Goal: Task Accomplishment & Management: Use online tool/utility

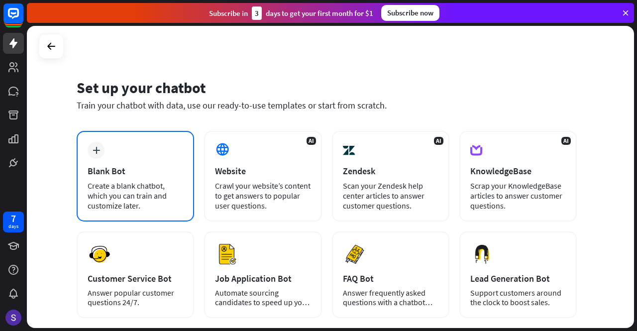
click at [160, 169] on div "Blank Bot" at bounding box center [136, 170] width 96 height 11
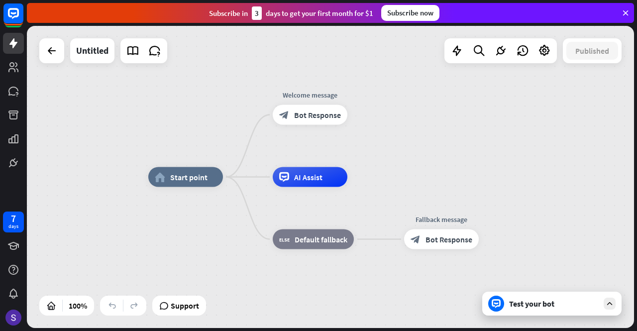
click at [539, 311] on div "Test your bot" at bounding box center [551, 304] width 139 height 24
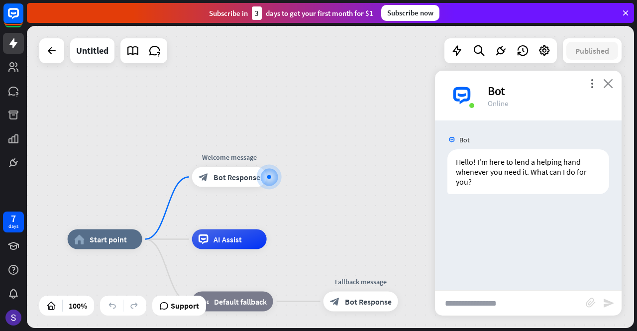
click at [609, 82] on icon "close" at bounding box center [608, 83] width 10 height 9
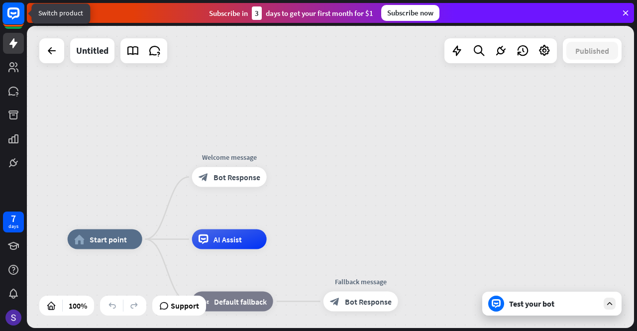
click at [14, 12] on icon at bounding box center [13, 13] width 6 height 2
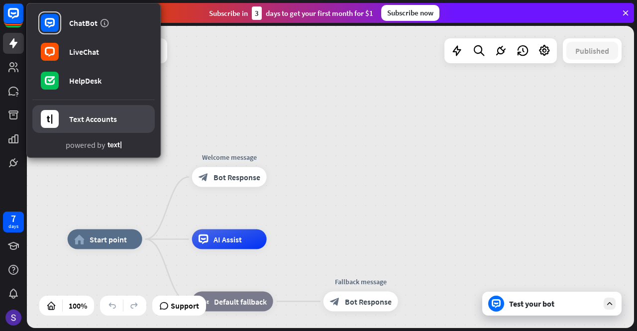
click at [74, 113] on link "Text Accounts" at bounding box center [93, 119] width 122 height 28
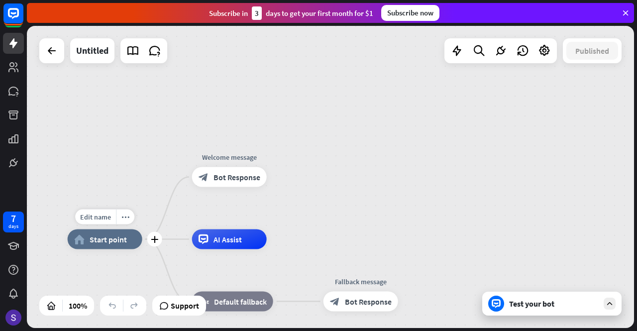
click at [113, 243] on span "Start point" at bounding box center [108, 239] width 37 height 10
click at [228, 187] on div "block_bot_response Bot Response" at bounding box center [229, 177] width 75 height 20
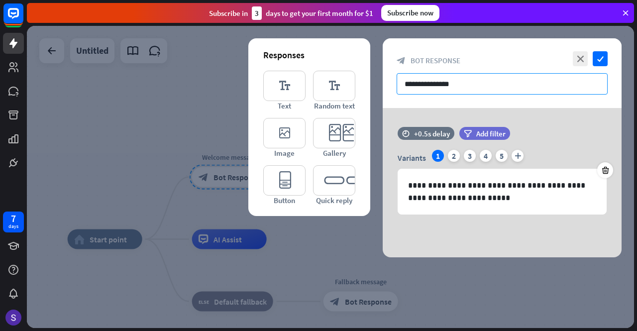
click at [484, 91] on input "**********" at bounding box center [502, 83] width 211 height 21
click at [600, 58] on icon "check" at bounding box center [600, 58] width 15 height 15
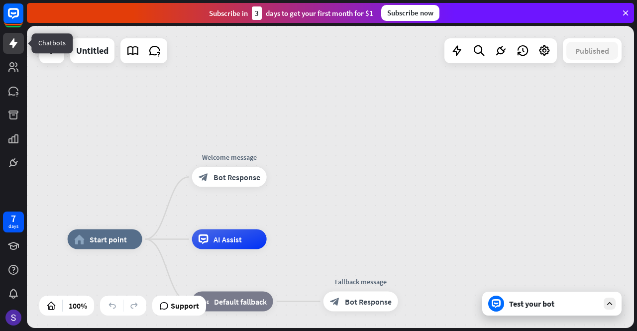
click at [18, 52] on link at bounding box center [13, 43] width 21 height 21
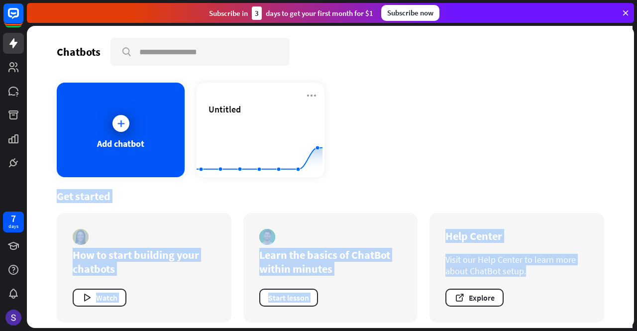
drag, startPoint x: 636, startPoint y: 166, endPoint x: 636, endPoint y: 293, distance: 127.4
click at [636, 293] on div "Chatbots search Add chatbot Untitled Created with Highcharts 10.1.0 0 1 2 Get s…" at bounding box center [332, 178] width 610 height 305
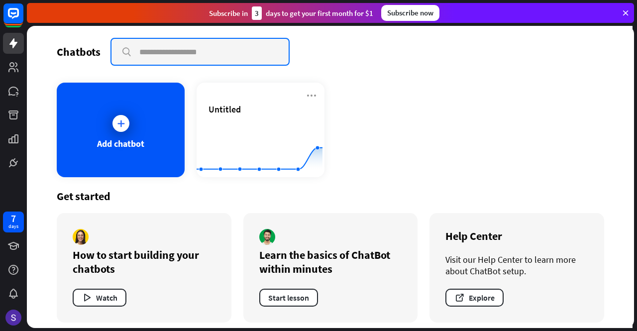
click at [225, 49] on input "text" at bounding box center [199, 52] width 177 height 26
type input "*******"
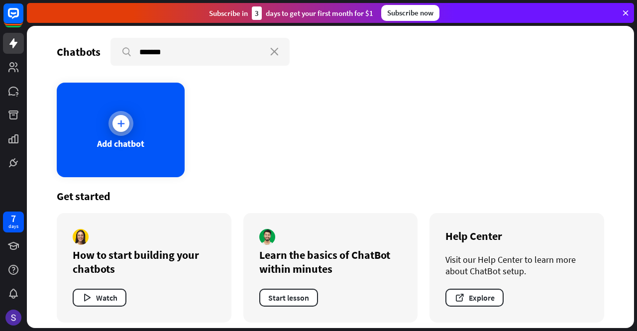
click at [121, 147] on div "Add chatbot" at bounding box center [120, 143] width 47 height 11
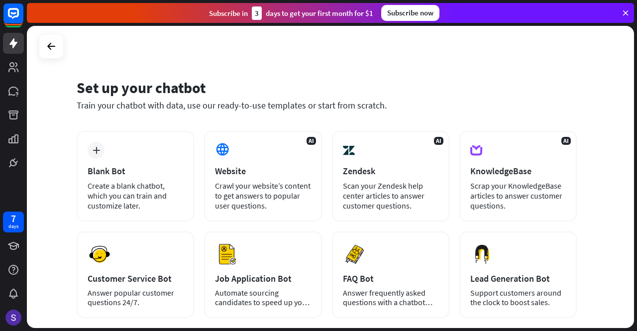
drag, startPoint x: 636, startPoint y: 95, endPoint x: 636, endPoint y: 205, distance: 110.0
click at [636, 205] on div "Set up your chatbot Train your chatbot with data, use our ready-to-use template…" at bounding box center [332, 178] width 610 height 305
click at [588, 273] on div "Set up your chatbot Train your chatbot with data, use our ready-to-use template…" at bounding box center [330, 177] width 607 height 302
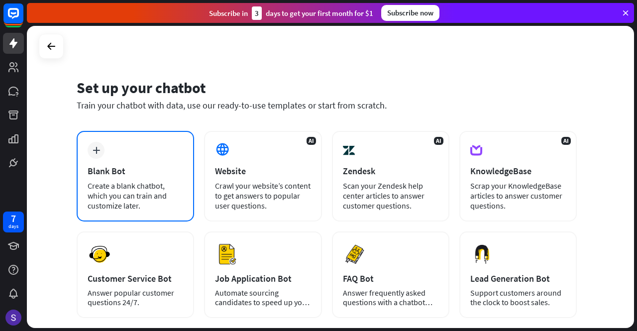
click at [142, 167] on div "Blank Bot" at bounding box center [136, 170] width 96 height 11
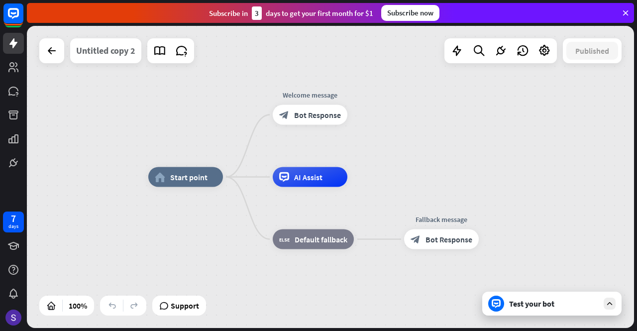
click at [114, 51] on div "Untitled copy 2" at bounding box center [105, 50] width 59 height 25
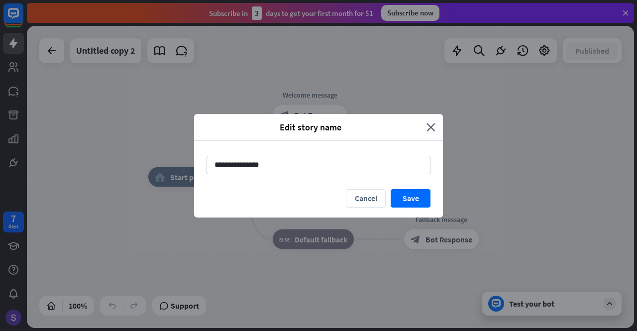
click at [428, 120] on div "Edit story name close" at bounding box center [318, 127] width 249 height 27
click at [431, 126] on icon "close" at bounding box center [430, 126] width 9 height 11
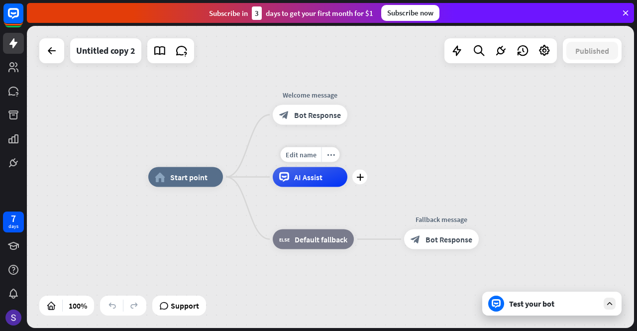
click at [309, 178] on span "AI Assist" at bounding box center [308, 177] width 28 height 10
click at [539, 304] on div "Test your bot" at bounding box center [554, 304] width 90 height 10
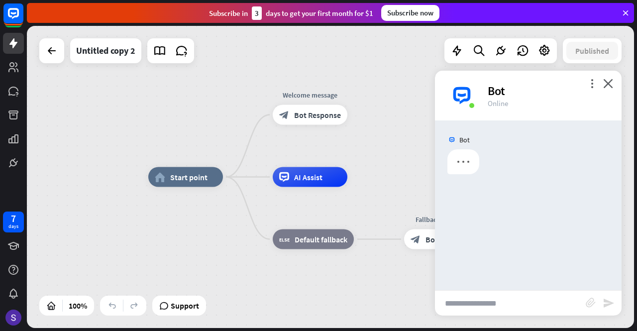
click at [497, 301] on input "text" at bounding box center [510, 303] width 151 height 25
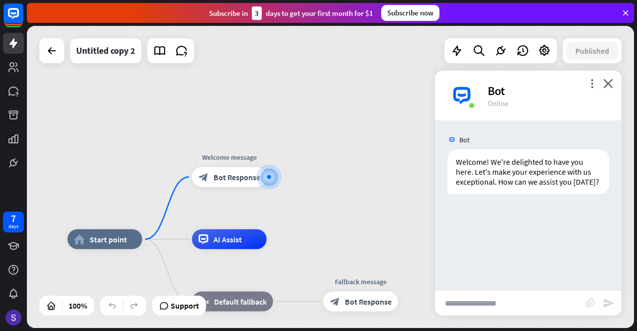
paste input "**********"
type input "**********"
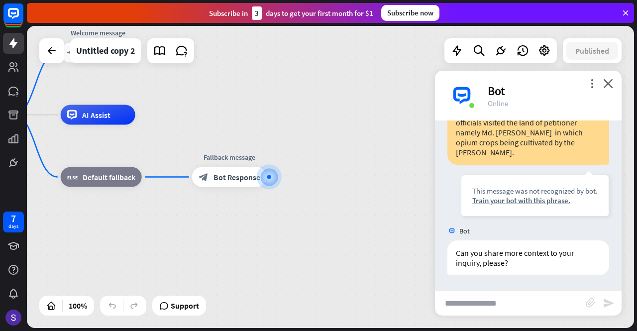
scroll to position [197, 0]
click at [613, 87] on div "more_vert close Bot Online" at bounding box center [528, 96] width 187 height 50
click at [457, 53] on icon at bounding box center [456, 50] width 13 height 13
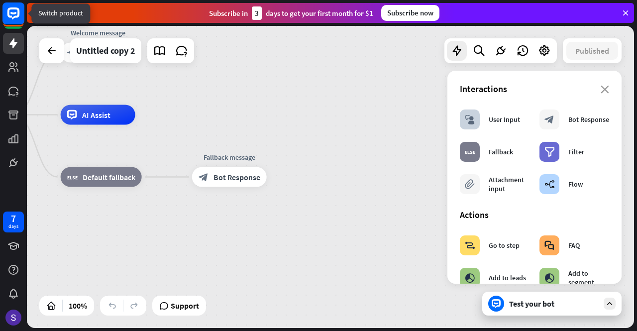
click at [13, 17] on icon at bounding box center [13, 13] width 12 height 12
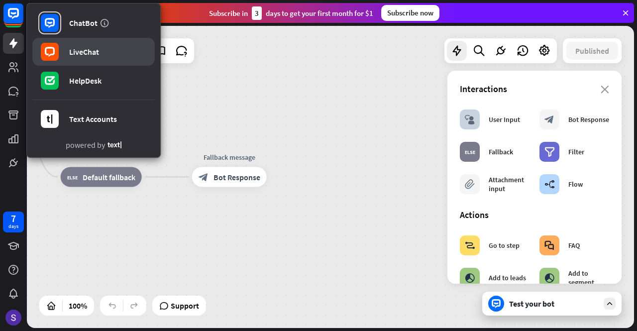
click at [78, 48] on div "LiveChat" at bounding box center [84, 52] width 30 height 10
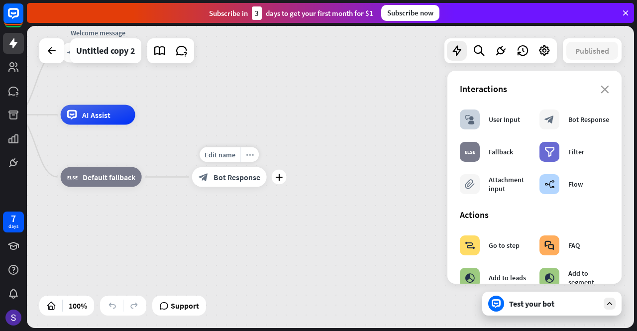
click at [248, 156] on icon "more_horiz" at bounding box center [250, 154] width 8 height 7
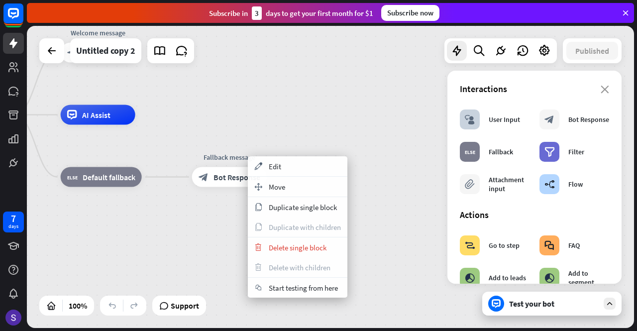
click at [345, 134] on div "home_2 Start point Welcome message block_bot_response Bot Response AI Assist bl…" at bounding box center [239, 266] width 607 height 302
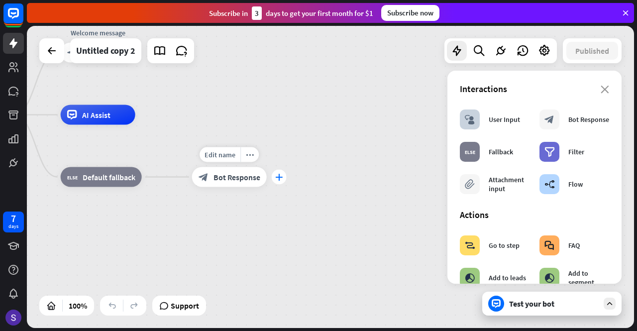
click at [280, 182] on div "plus" at bounding box center [279, 177] width 15 height 15
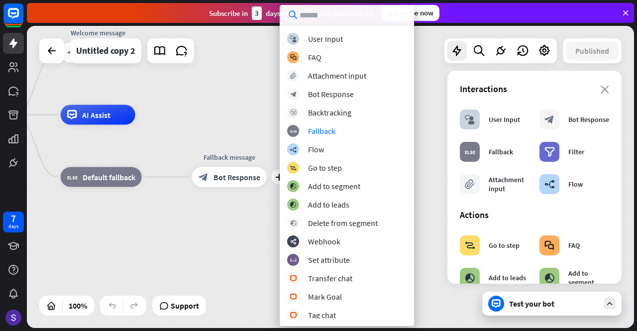
click at [226, 46] on div "home_2 Start point Welcome message block_bot_response Bot Response AI Assist bl…" at bounding box center [330, 177] width 607 height 302
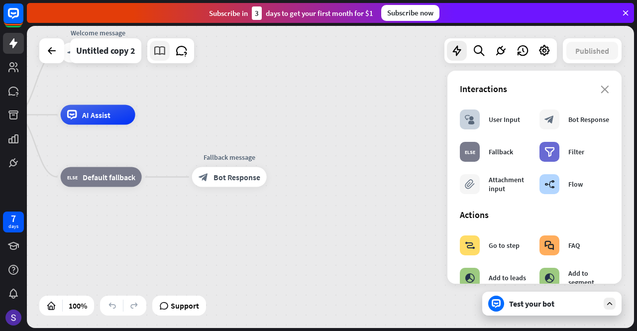
click at [161, 52] on icon at bounding box center [159, 50] width 13 height 13
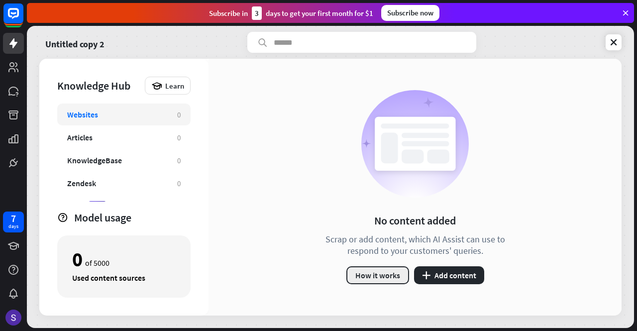
click at [388, 276] on button "How it works" at bounding box center [377, 275] width 63 height 18
drag, startPoint x: 510, startPoint y: 48, endPoint x: 514, endPoint y: 42, distance: 6.8
